Goal: Task Accomplishment & Management: Manage account settings

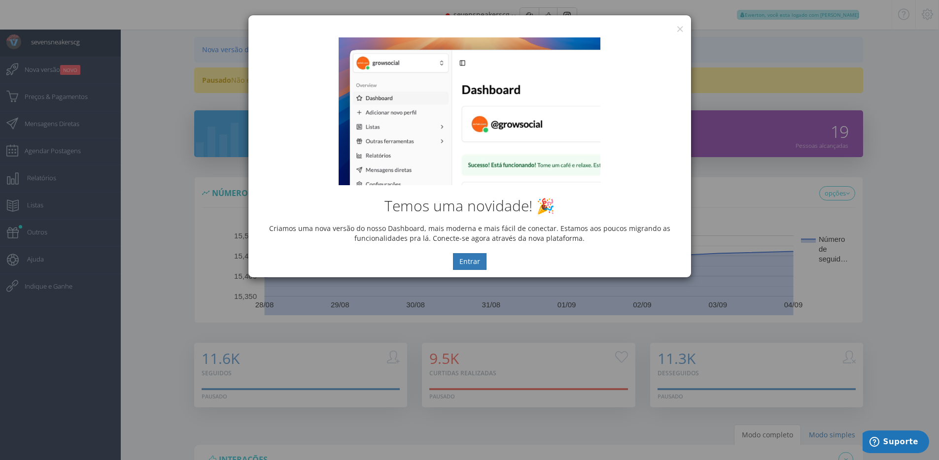
click at [679, 31] on div "Temos uma novidade! 🎉 Criamos uma nova versão do nosso Dashboard, mais moderna …" at bounding box center [469, 153] width 442 height 247
click at [679, 28] on button "×" at bounding box center [679, 28] width 7 height 13
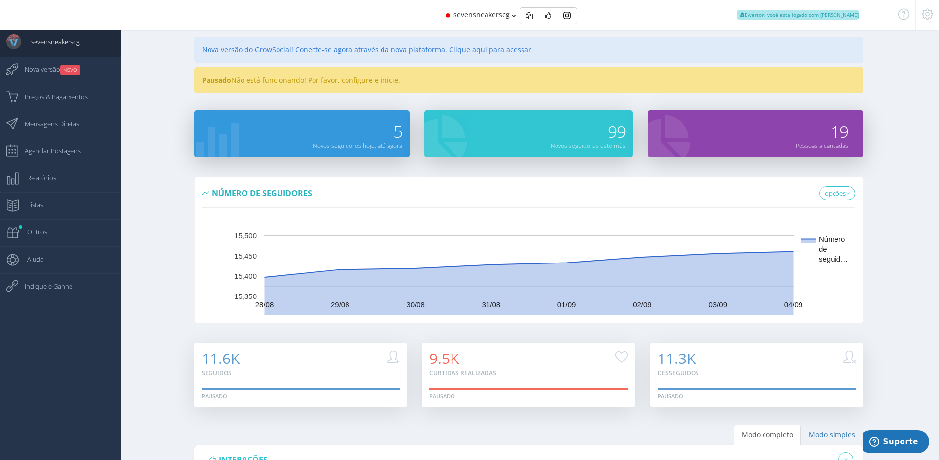
click at [929, 15] on icon at bounding box center [926, 14] width 11 height 7
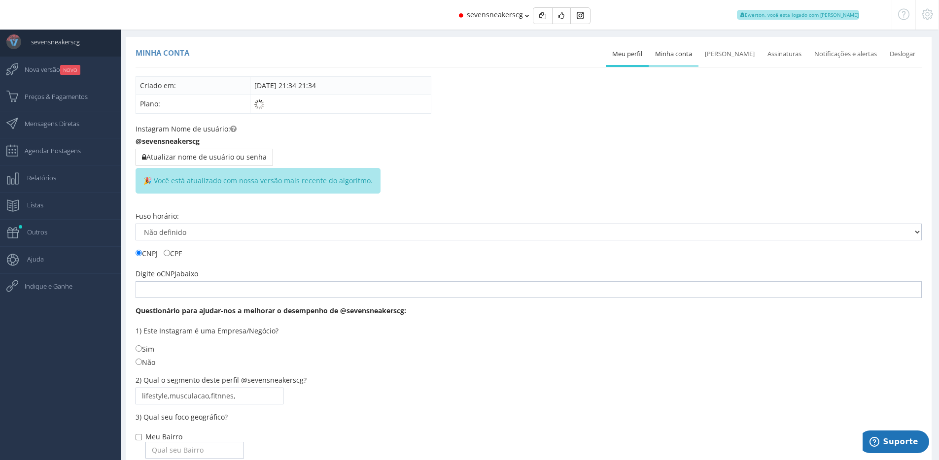
click at [684, 59] on link "Minha conta" at bounding box center [673, 54] width 50 height 22
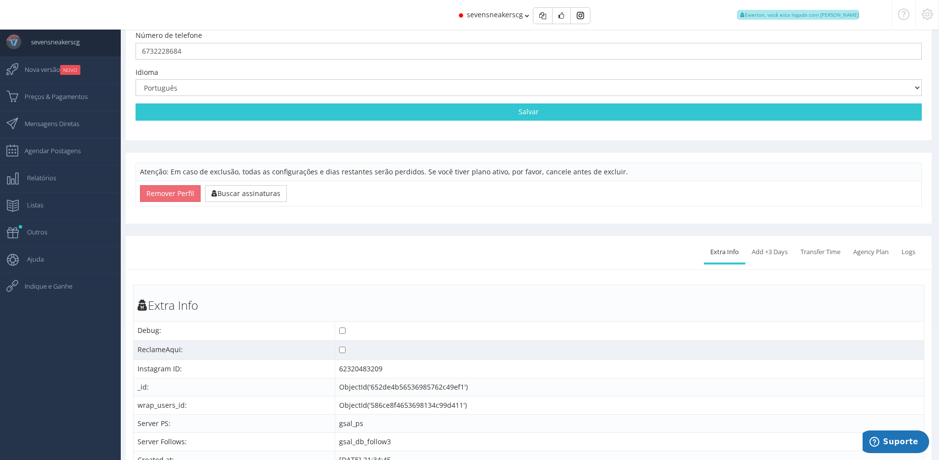
scroll to position [160, 0]
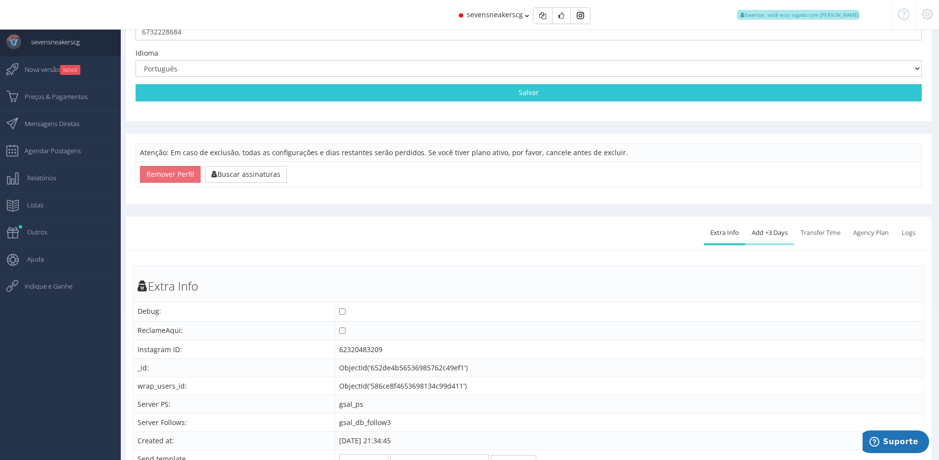
click at [777, 241] on link "Add +3 Days" at bounding box center [769, 233] width 49 height 22
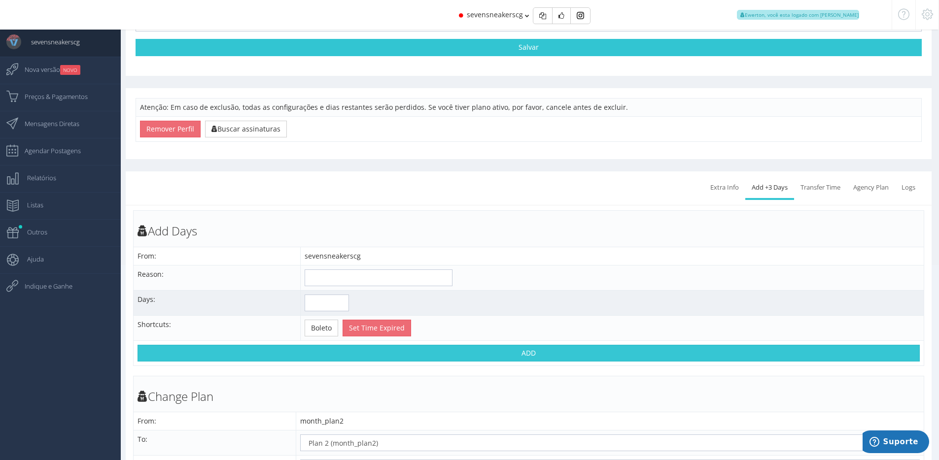
scroll to position [219, 0]
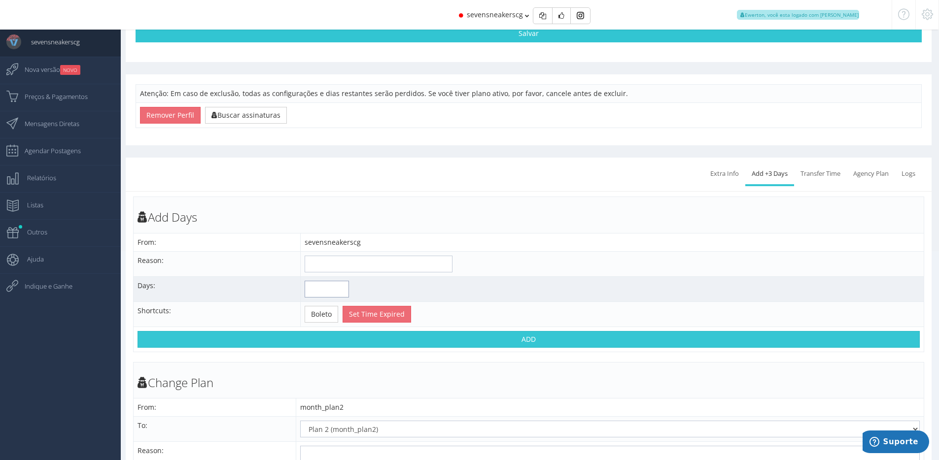
click at [320, 293] on input "number" at bounding box center [326, 289] width 44 height 17
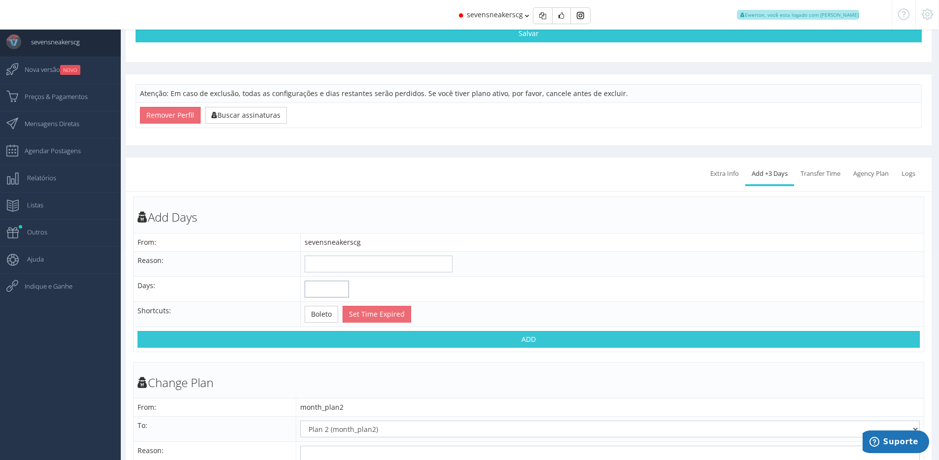
scroll to position [0, 0]
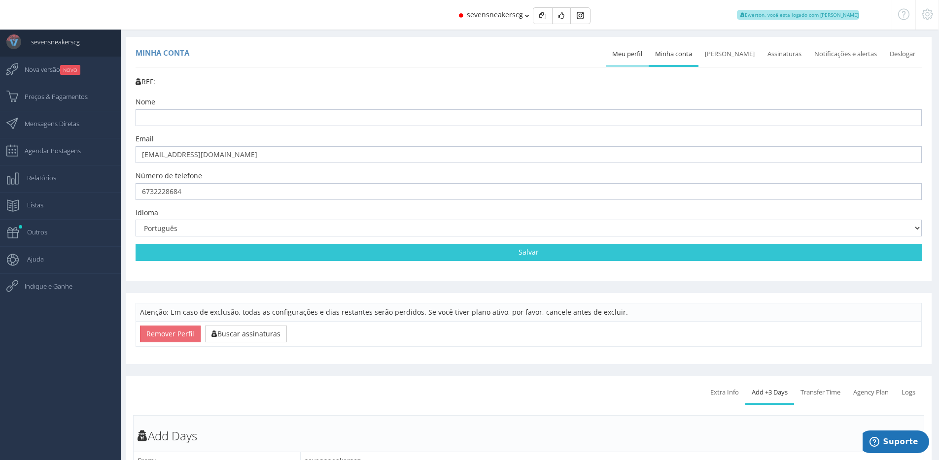
click at [642, 56] on link "Meu perfil" at bounding box center [627, 54] width 43 height 22
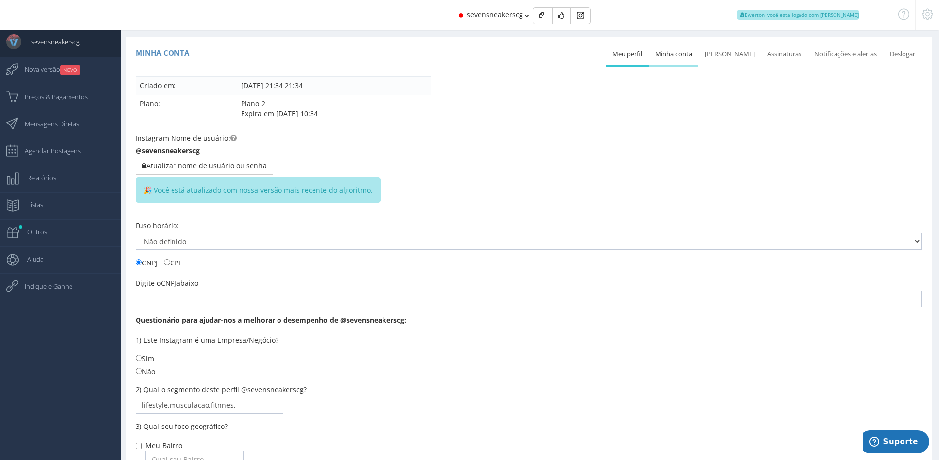
click at [676, 49] on link "Minha conta" at bounding box center [673, 54] width 50 height 22
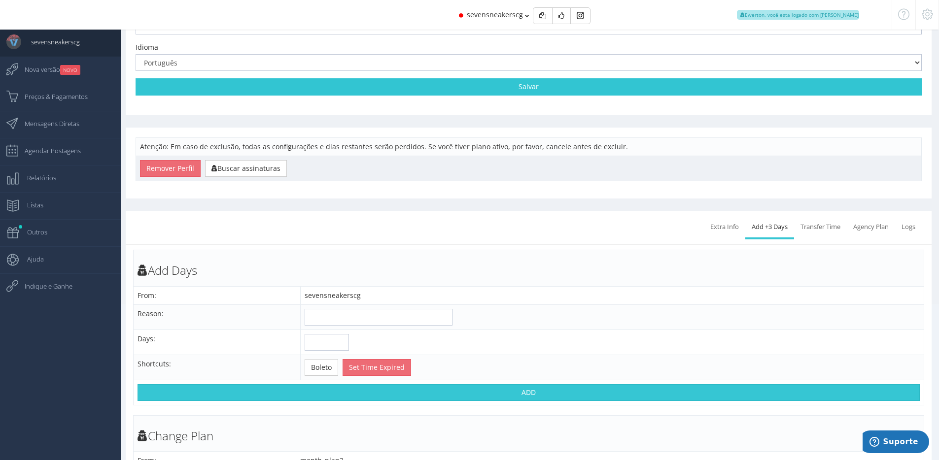
scroll to position [248, 0]
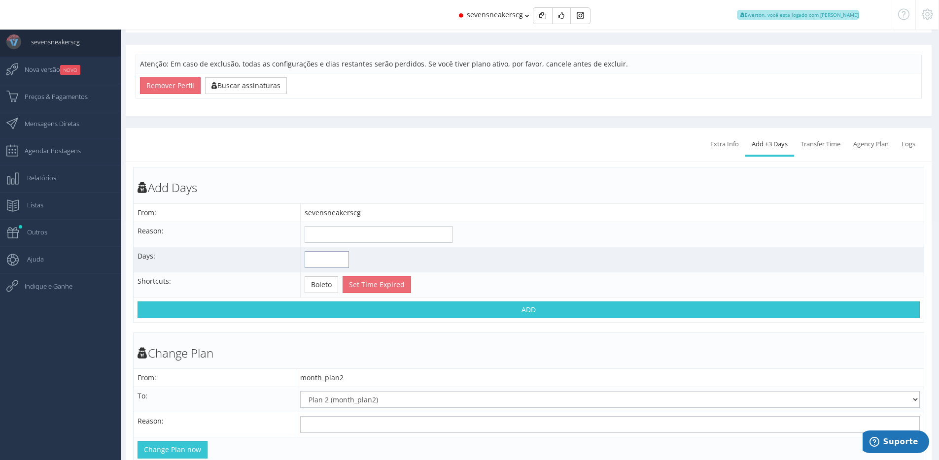
click at [317, 260] on input "number" at bounding box center [326, 259] width 44 height 17
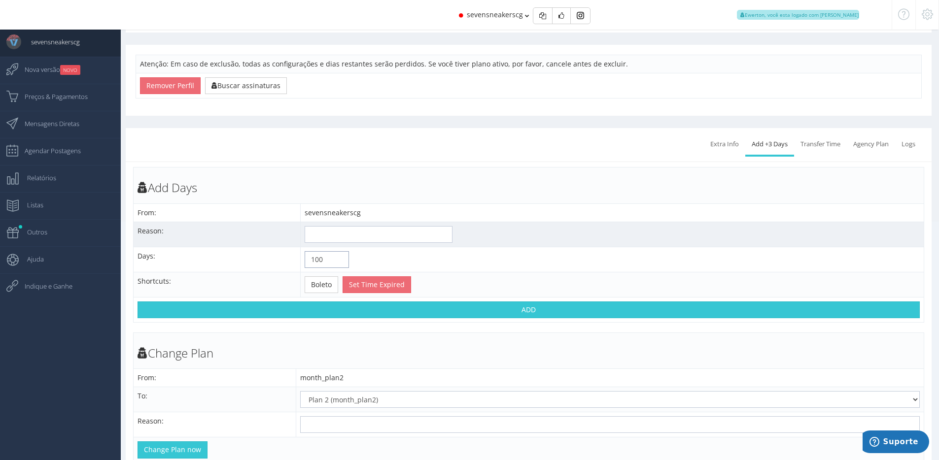
type input "100"
click at [370, 231] on input "text" at bounding box center [378, 234] width 148 height 17
type input "Baixos resultados"
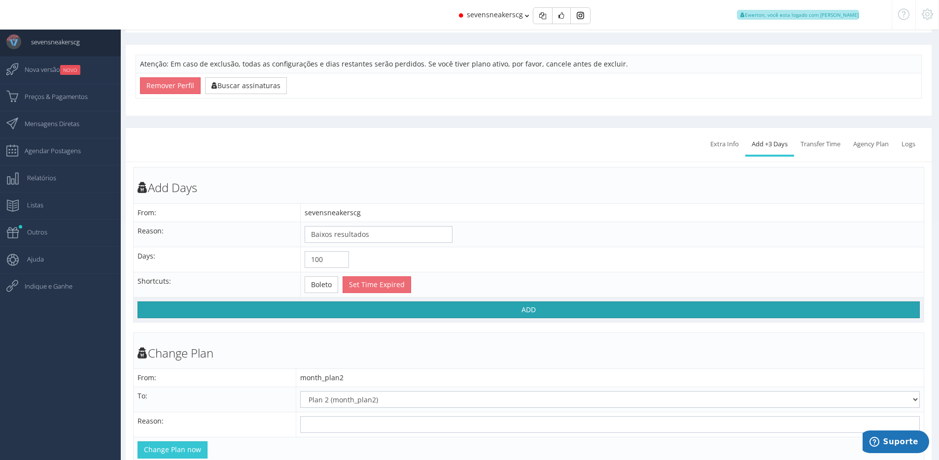
click at [464, 308] on button "ADD" at bounding box center [528, 310] width 782 height 17
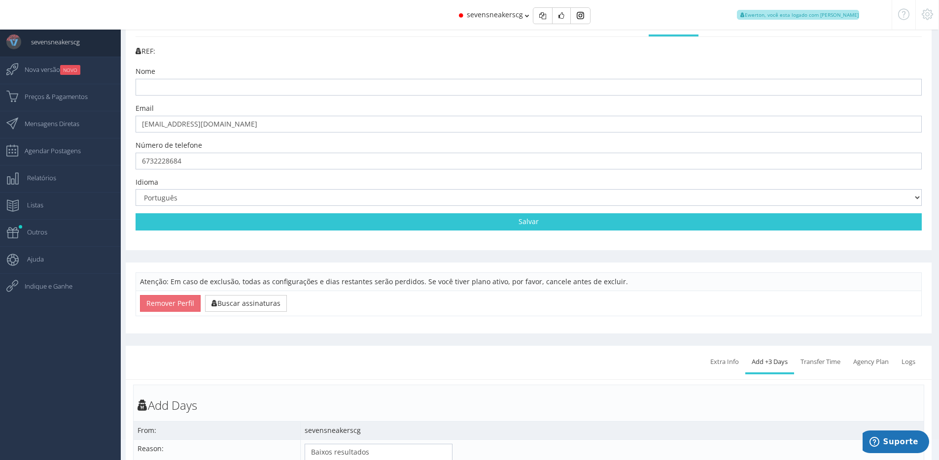
scroll to position [0, 0]
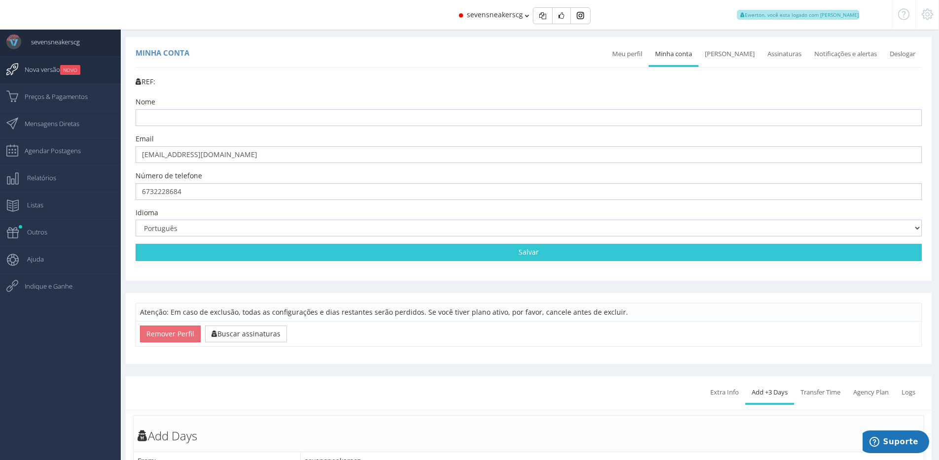
click at [84, 71] on link "Nova versão NOVO" at bounding box center [60, 70] width 121 height 27
